Goal: Task Accomplishment & Management: Use online tool/utility

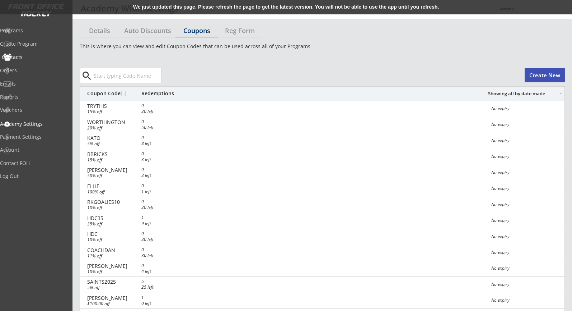
select select ""Showing all by date made""
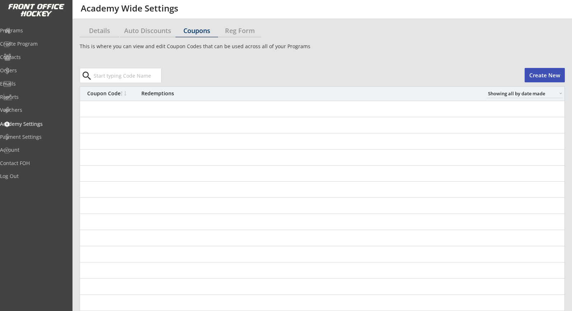
select select ""Showing all by date made""
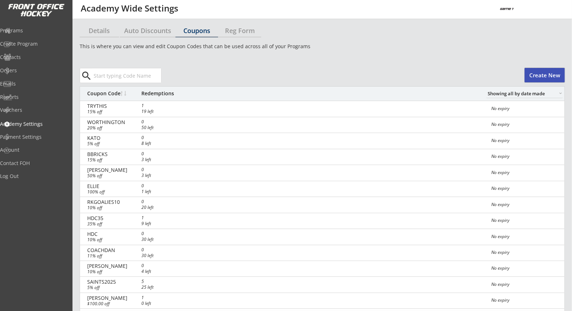
click at [543, 76] on button "Create New" at bounding box center [545, 75] width 40 height 14
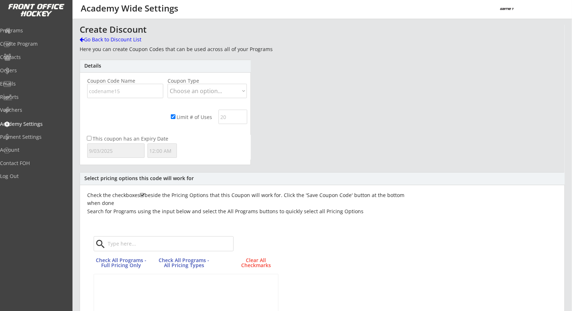
scroll to position [159, 0]
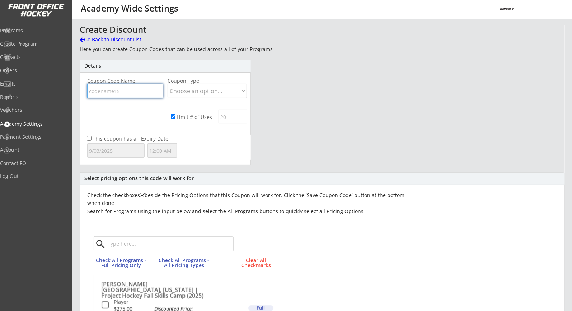
click at [135, 90] on input "input" at bounding box center [125, 91] width 76 height 14
paste input "BECKY"
type input "BECKY"
click at [197, 92] on select "Choose an option... Dollar Amount Percentage" at bounding box center [207, 91] width 79 height 14
select select ""Percentage""
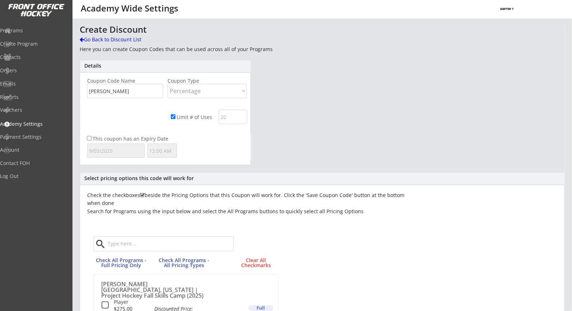
click at [168, 84] on select "Choose an option... Dollar Amount Percentage" at bounding box center [207, 91] width 79 height 14
click at [91, 119] on input "input" at bounding box center [106, 118] width 39 height 14
type input "10%"
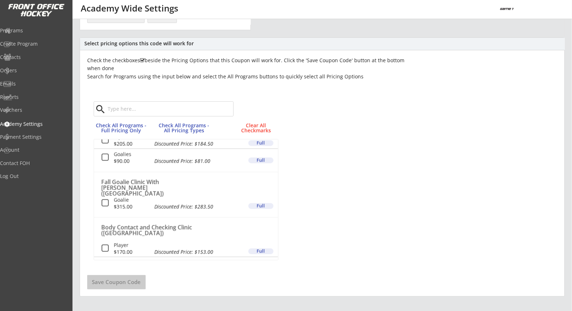
scroll to position [130, 0]
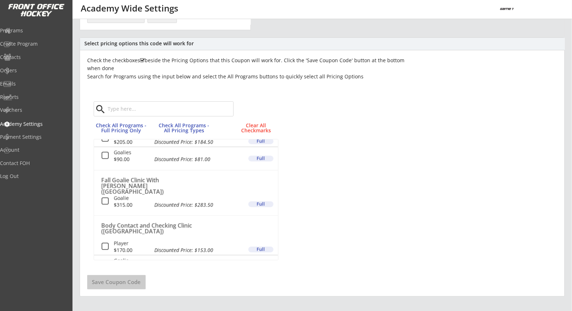
click at [107, 197] on button at bounding box center [105, 201] width 9 height 9
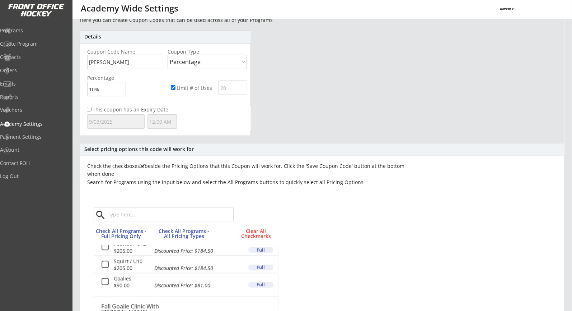
scroll to position [0, 0]
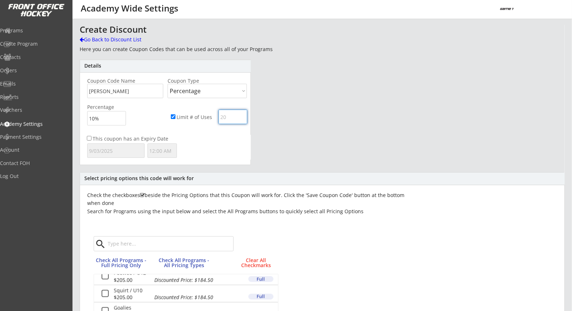
click at [229, 117] on input "input" at bounding box center [233, 116] width 29 height 14
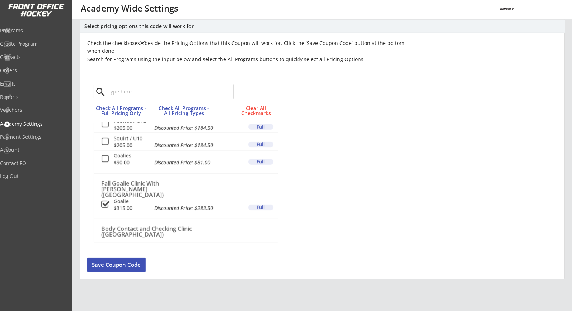
scroll to position [207, 0]
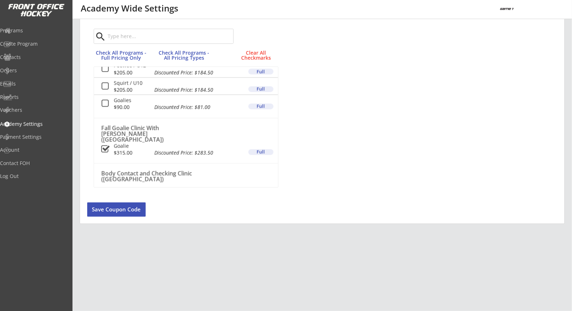
type input "10"
click at [137, 205] on button "Save Coupon Code" at bounding box center [116, 209] width 59 height 14
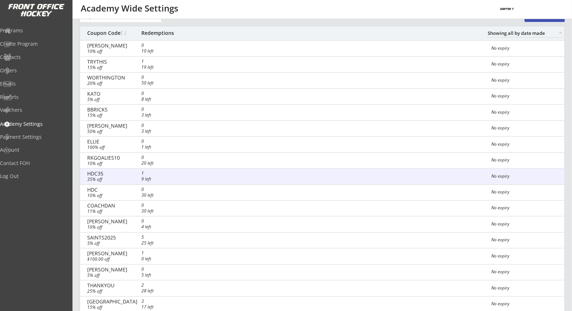
scroll to position [0, 0]
